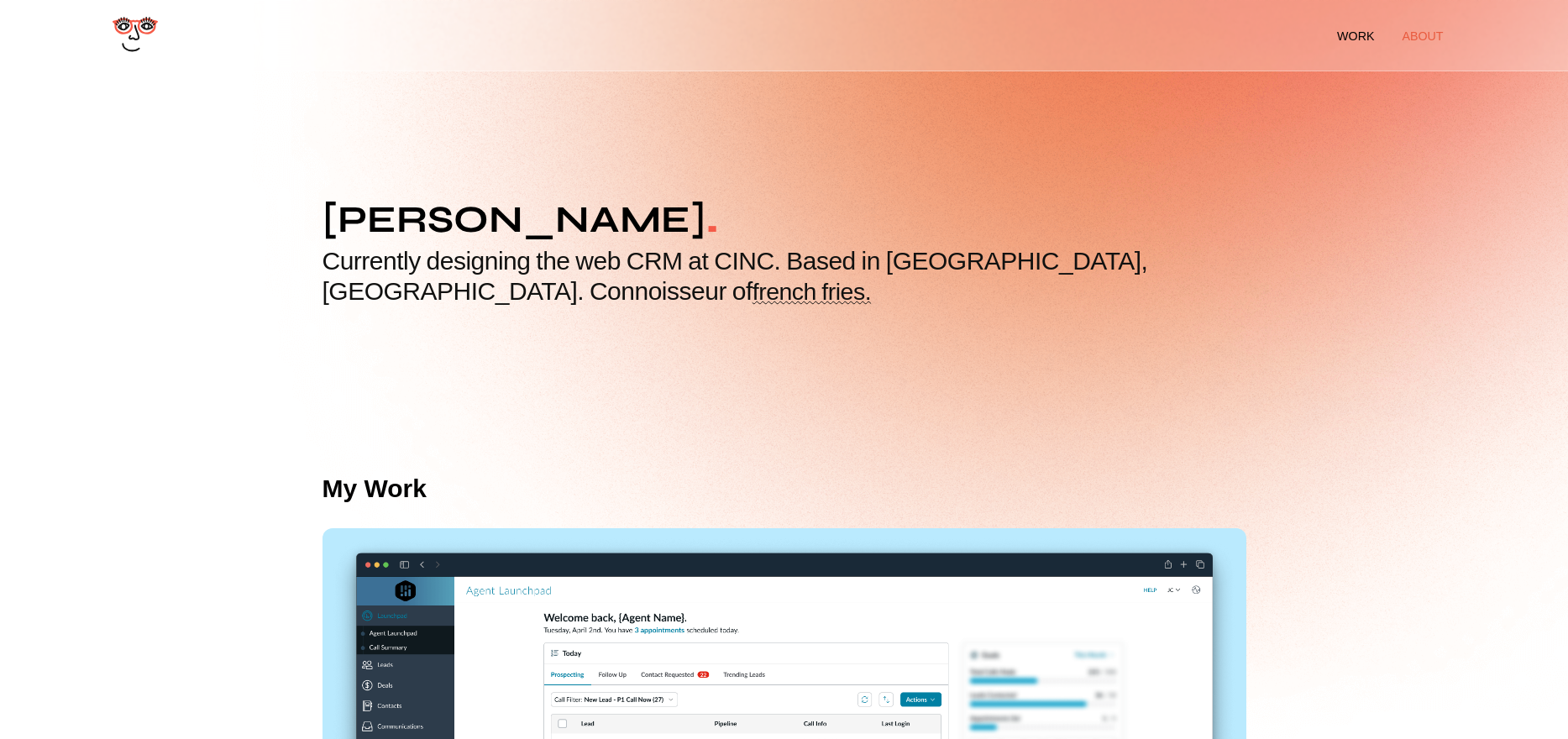
click at [1249, 39] on li "about" at bounding box center [1422, 36] width 41 height 14
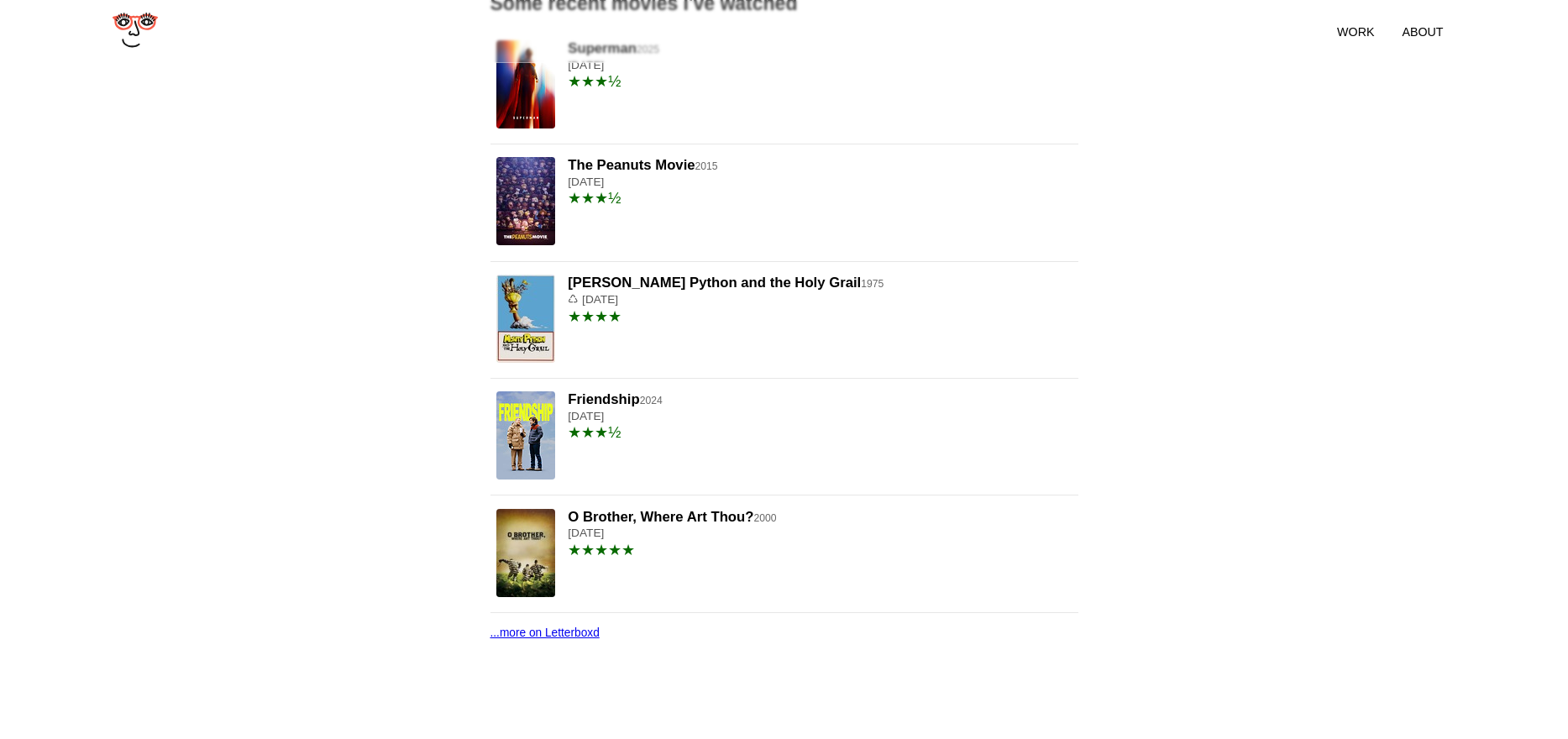
scroll to position [831, 0]
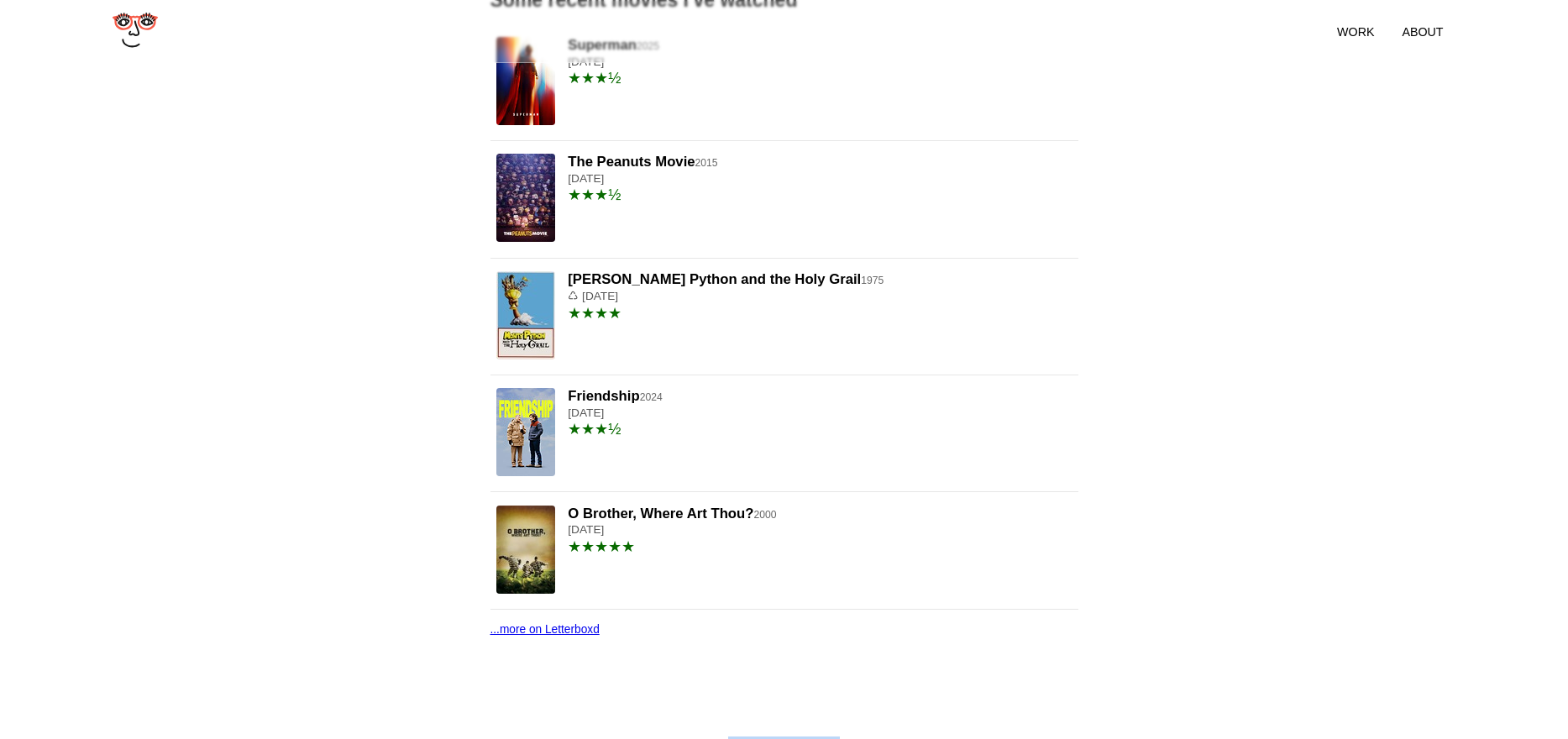
drag, startPoint x: 718, startPoint y: 711, endPoint x: 865, endPoint y: 714, distance: 147.0
click at [864, 719] on footer "Poorly coded by me <3" at bounding box center [784, 742] width 1568 height 46
click at [871, 719] on footer "Poorly coded by me <3" at bounding box center [784, 742] width 1568 height 46
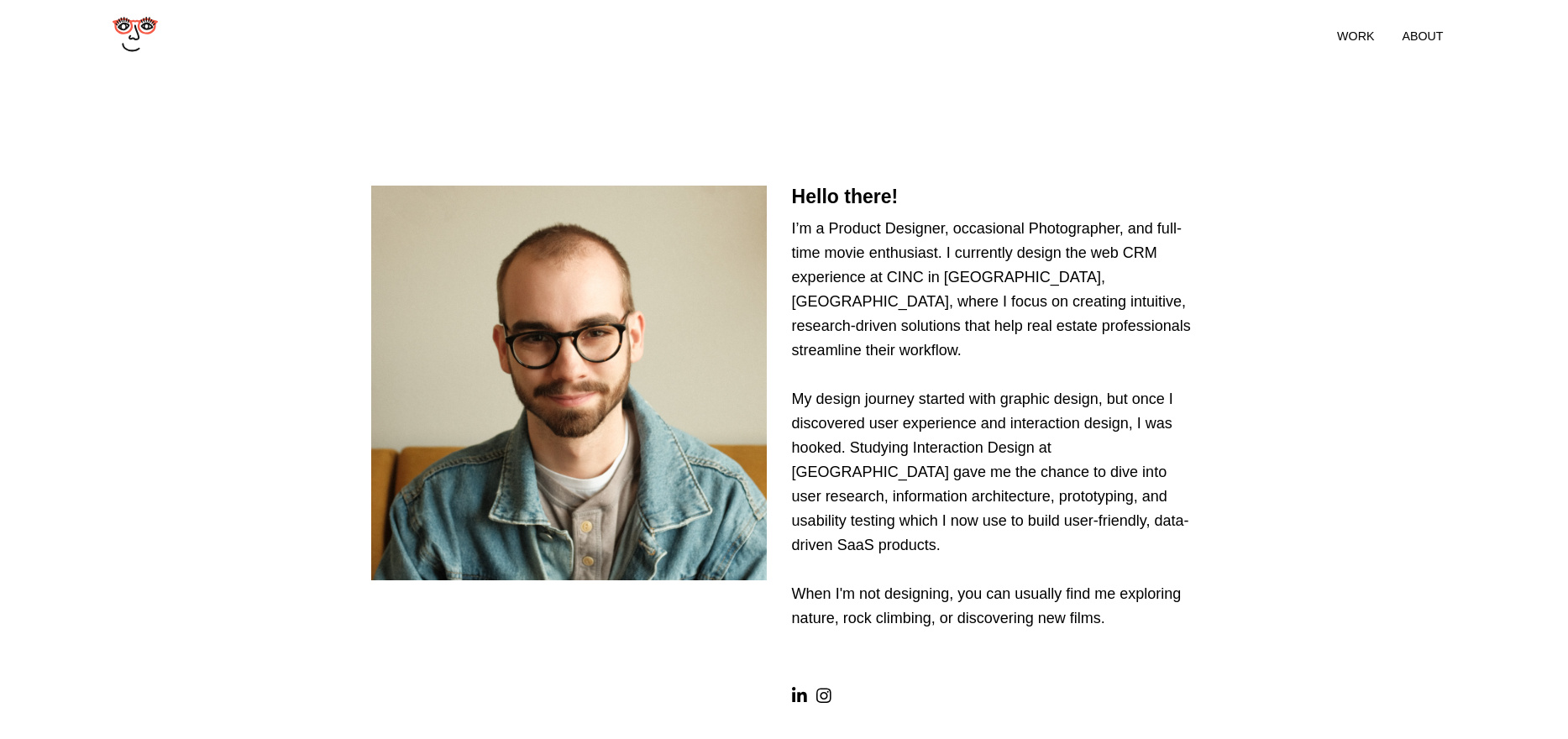
scroll to position [0, 0]
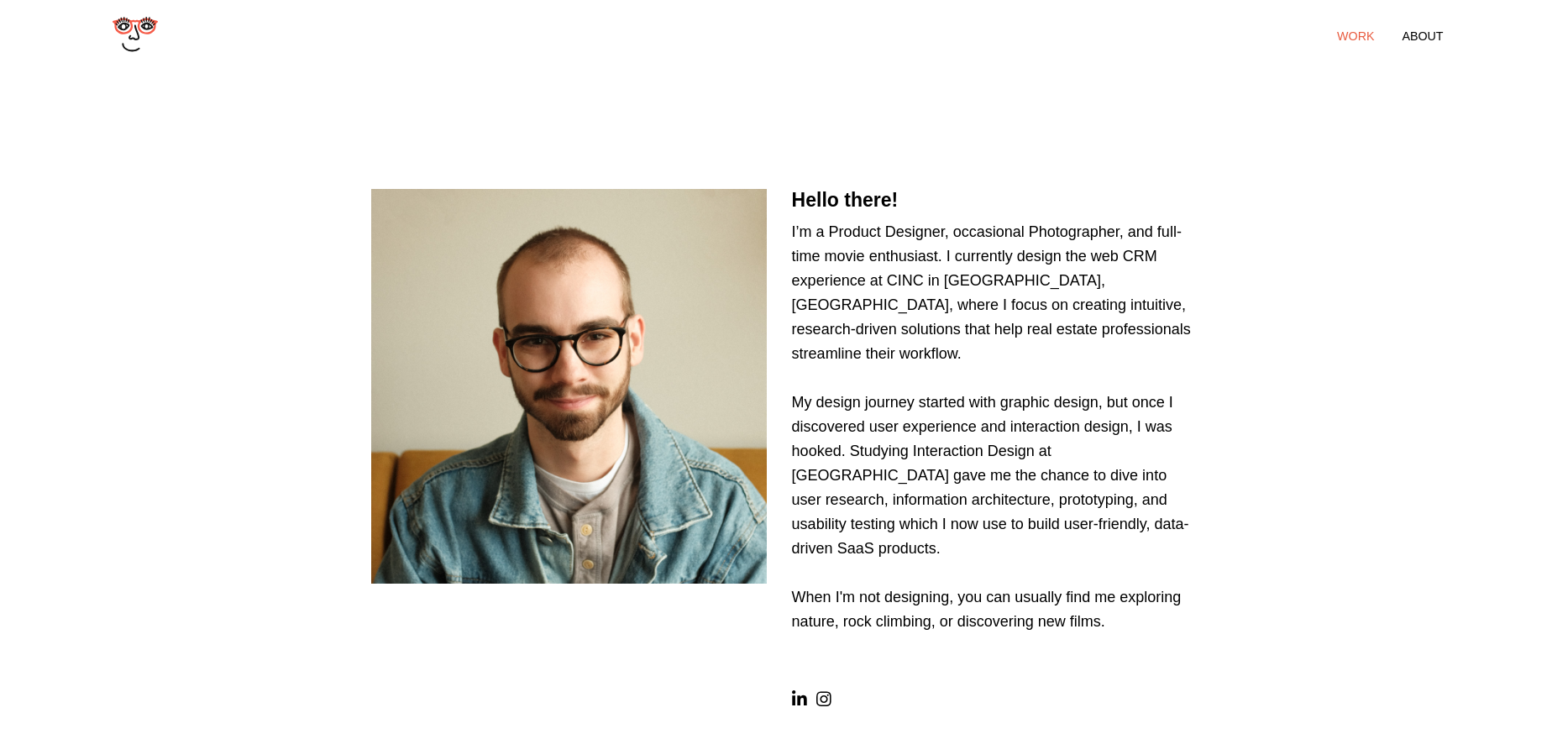
click at [1340, 36] on li "work" at bounding box center [1355, 36] width 37 height 14
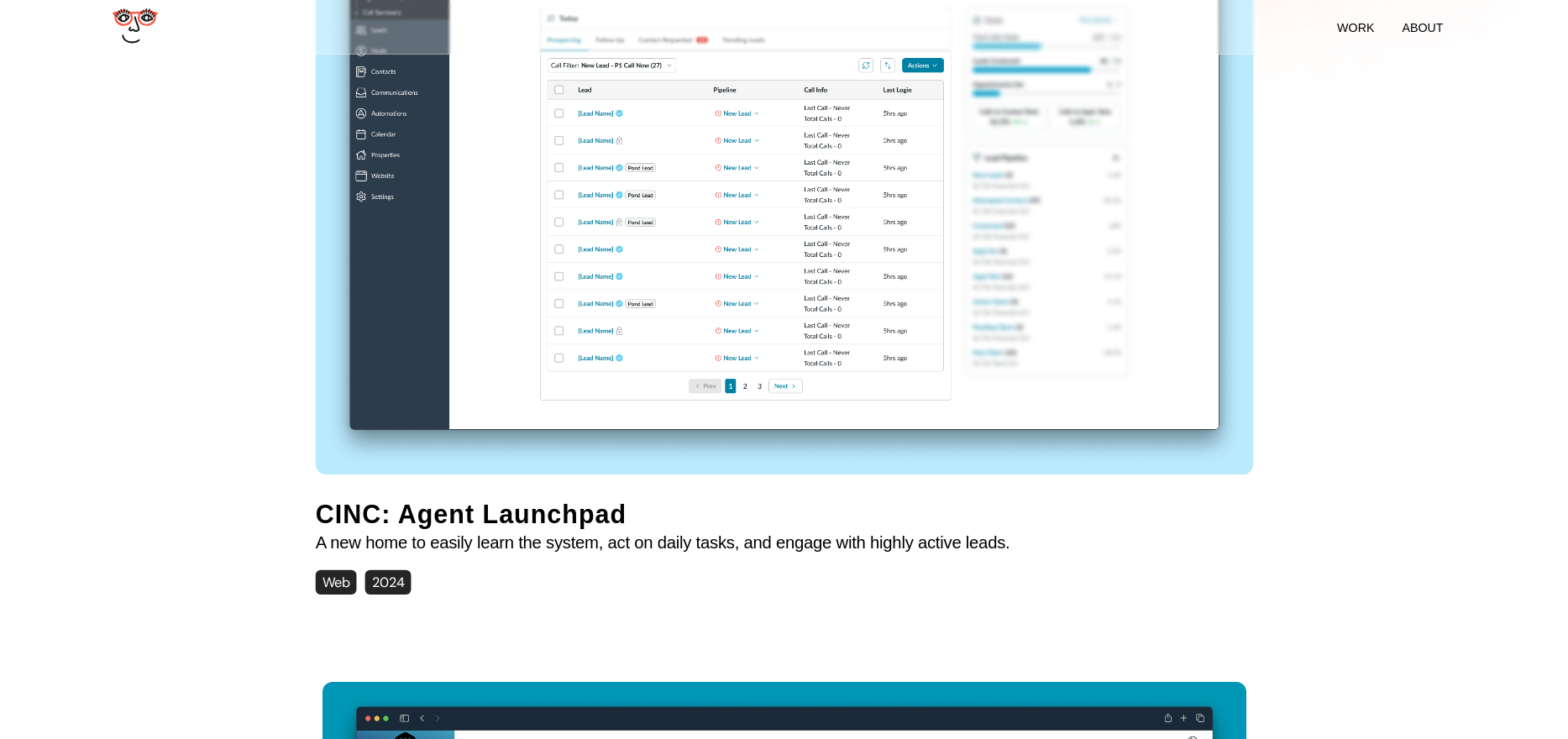
scroll to position [624, 0]
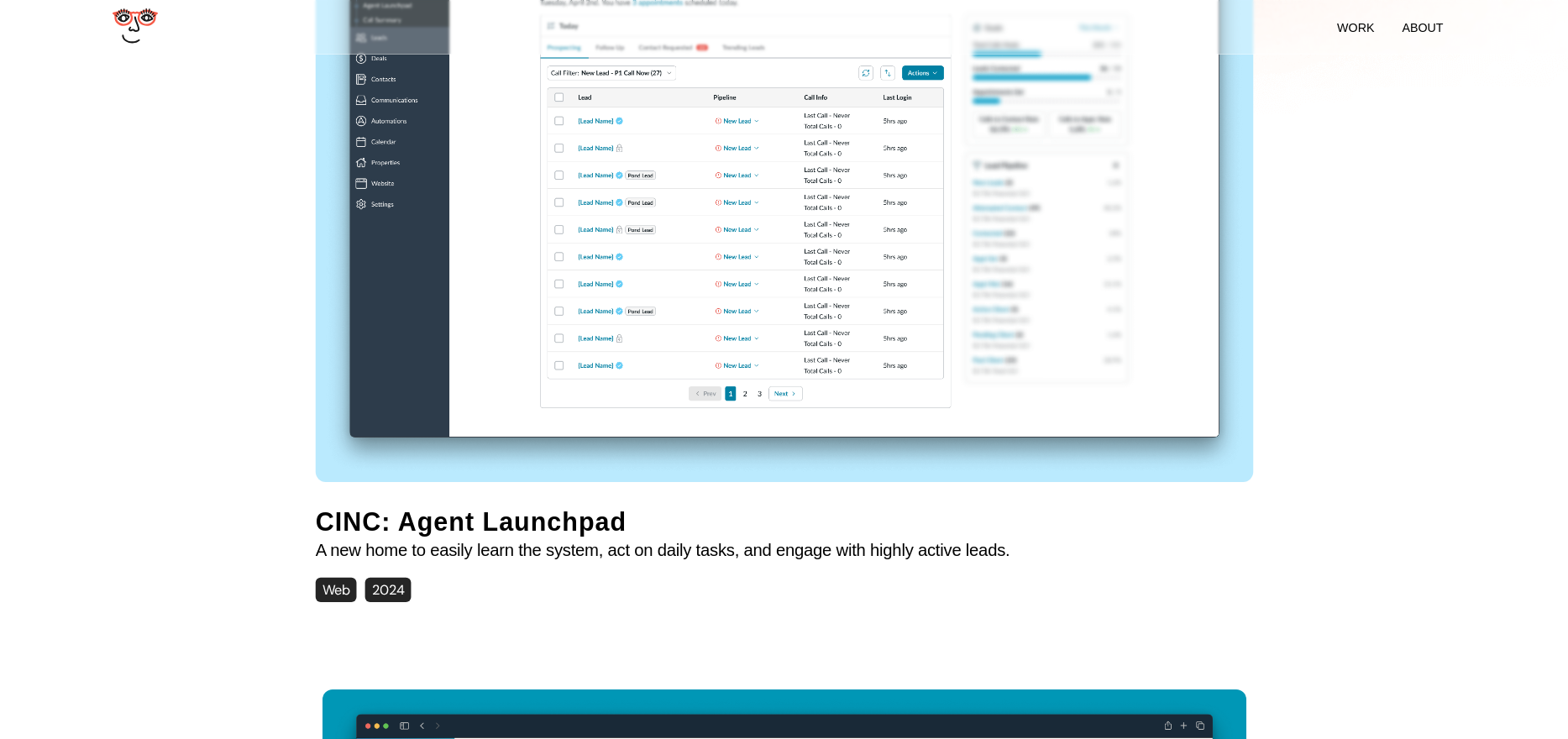
click at [638, 293] on img at bounding box center [784, 189] width 938 height 581
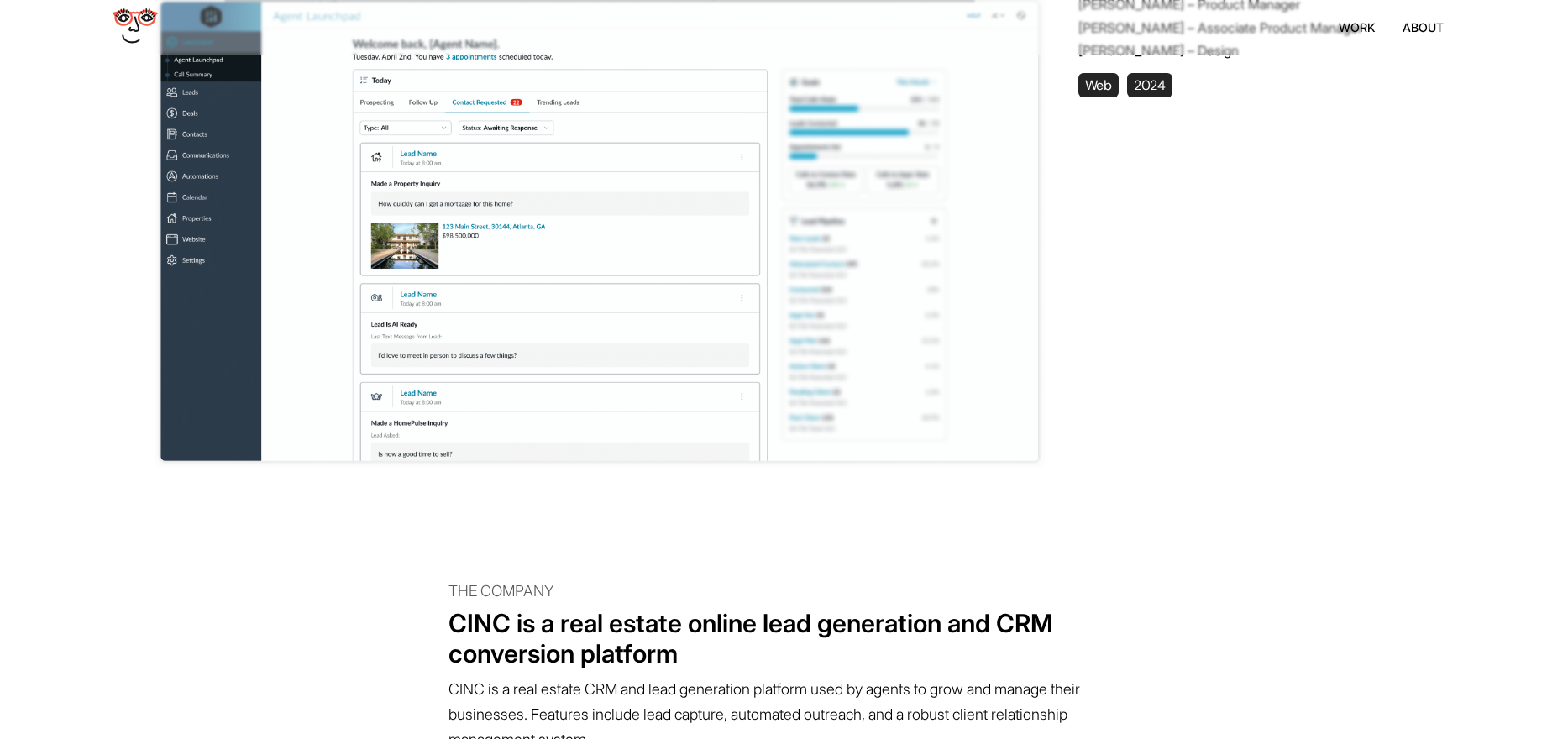
scroll to position [702, 0]
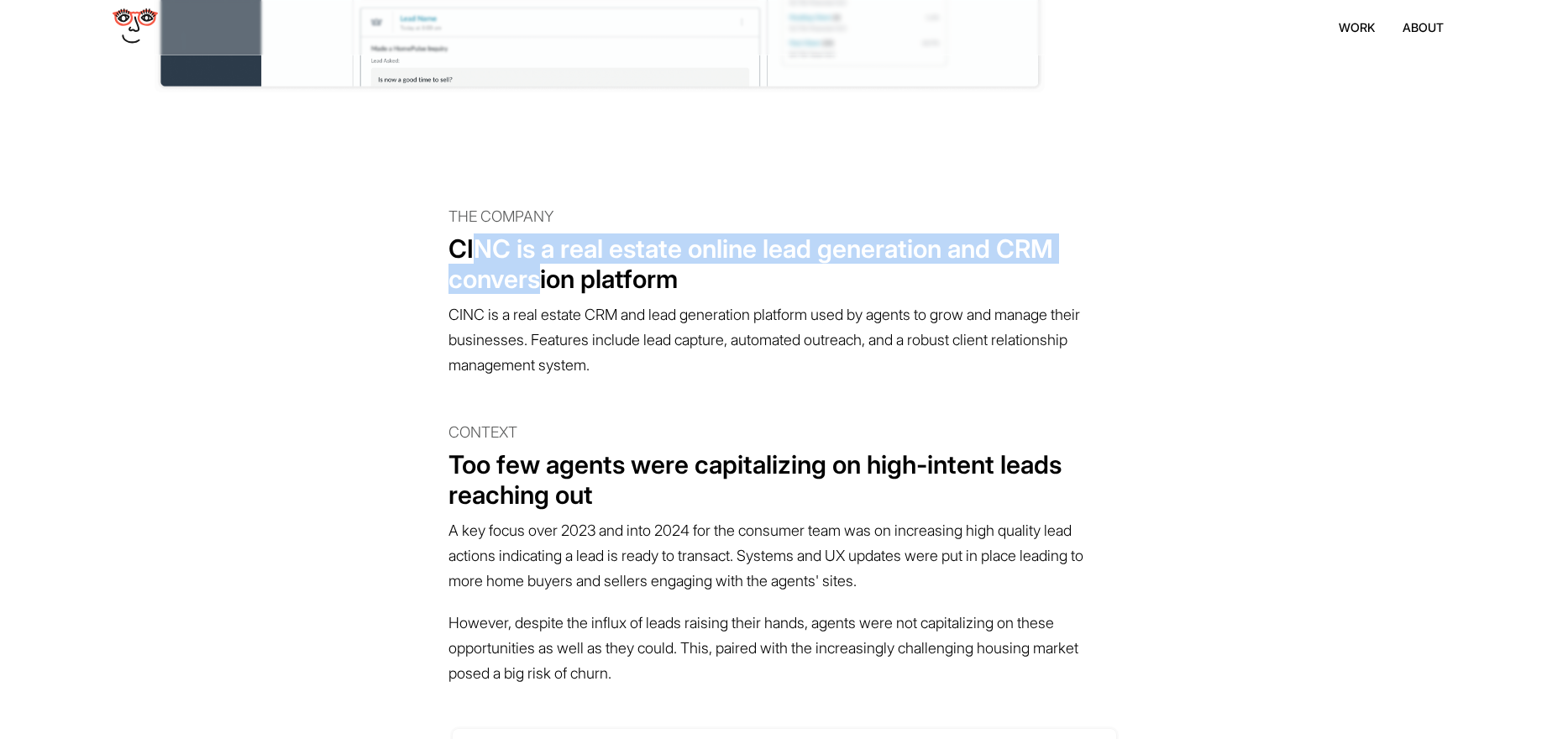
drag, startPoint x: 486, startPoint y: 245, endPoint x: 578, endPoint y: 286, distance: 100.7
click at [577, 285] on h5 "CINC is a real estate online lead generation and CRM conversion platform" at bounding box center [784, 263] width 672 height 61
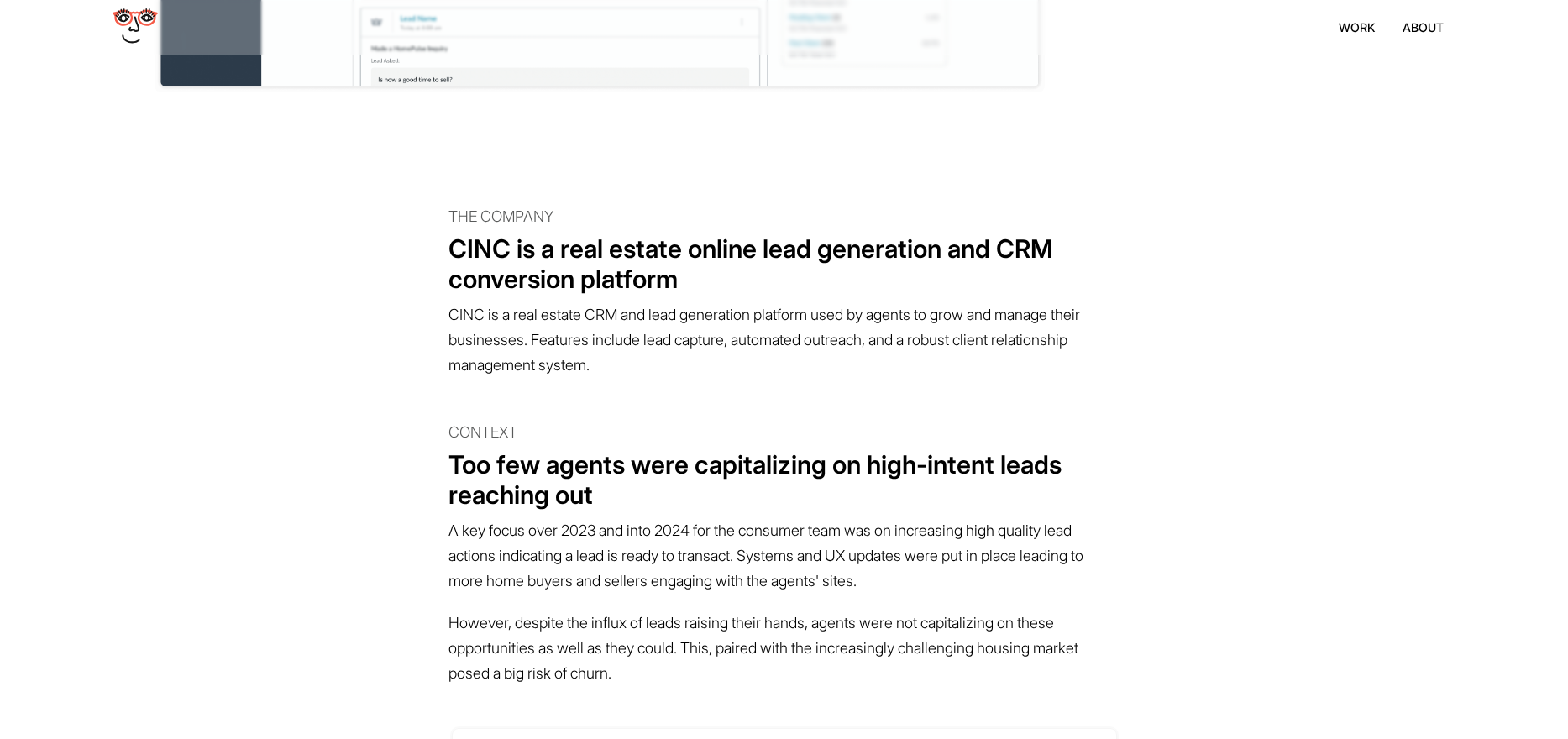
click at [586, 297] on p "CINC is a real estate CRM and lead generation platform used by agents to grow a…" at bounding box center [784, 340] width 672 height 92
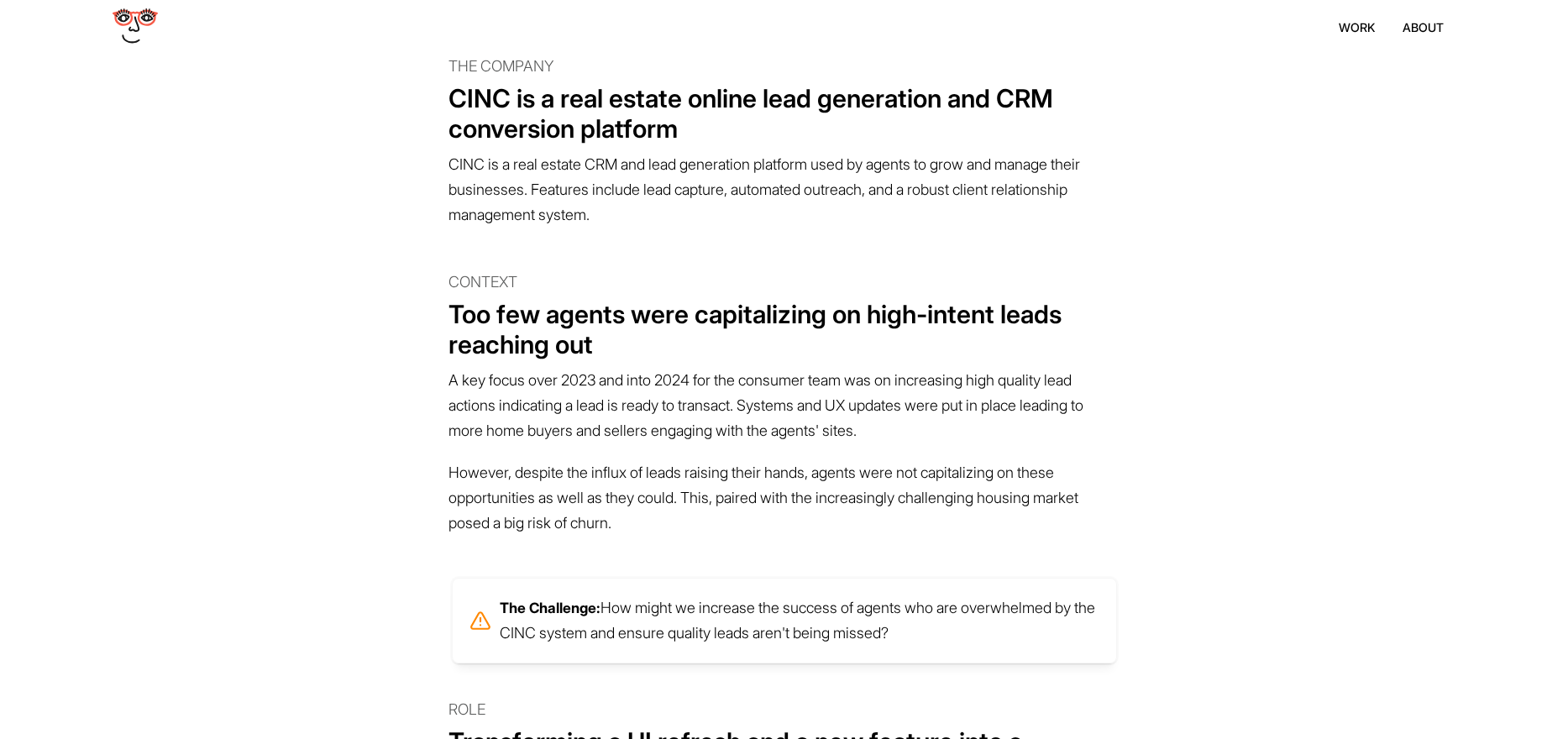
drag, startPoint x: 500, startPoint y: 358, endPoint x: 600, endPoint y: 448, distance: 134.5
click at [500, 358] on h5 "Too few agents were capitalizing on high-intent leads reaching out" at bounding box center [784, 328] width 672 height 61
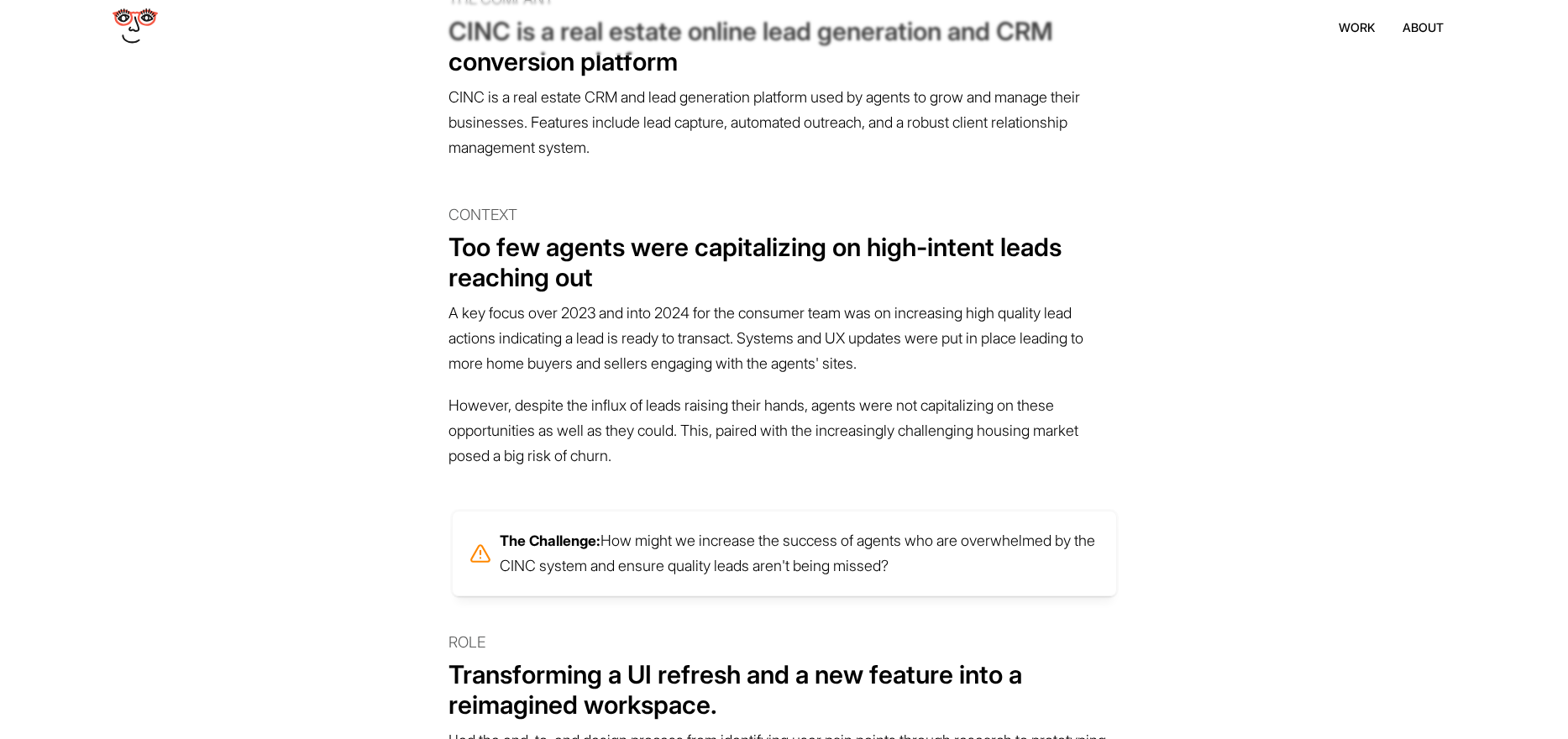
scroll to position [0, 0]
